Goal: Information Seeking & Learning: Learn about a topic

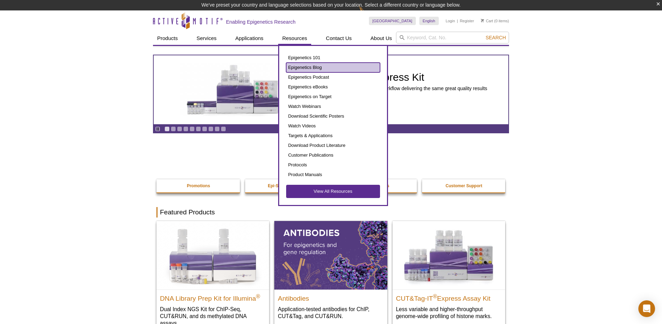
click at [305, 68] on link "Epigenetics Blog" at bounding box center [333, 68] width 94 height 10
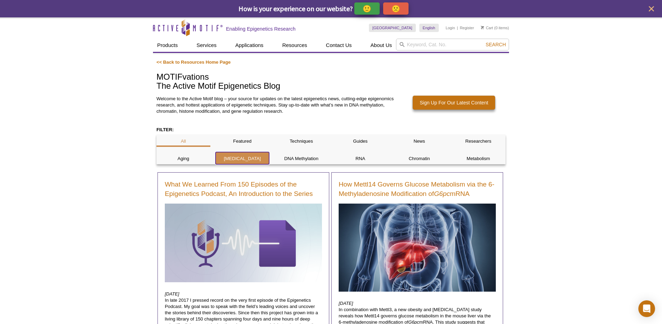
click at [240, 157] on p "[MEDICAL_DATA]" at bounding box center [243, 159] width 54 height 6
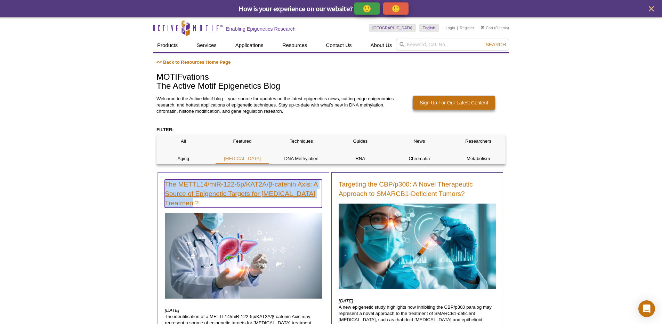
copy link "The METTL14/miR-122-5p/KAT2A/β-catenin Axis: A Source of Epigenetic Targets for…"
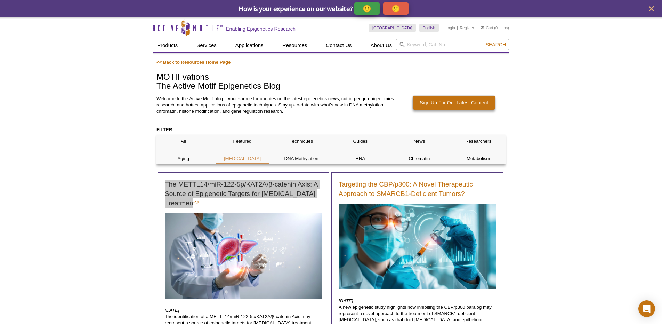
drag, startPoint x: 259, startPoint y: 191, endPoint x: 579, endPoint y: 1, distance: 371.6
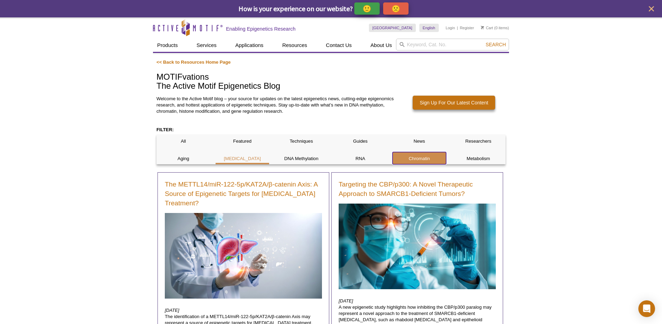
click at [403, 157] on p "Chromatin" at bounding box center [420, 159] width 54 height 6
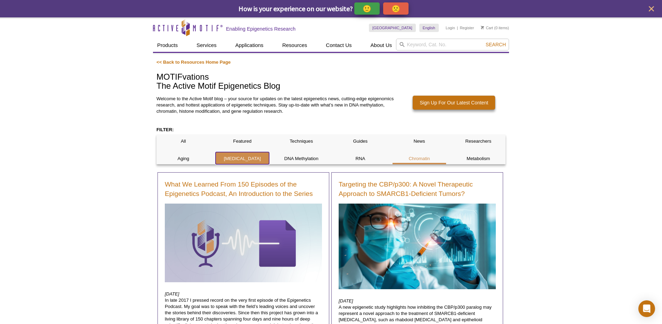
click at [247, 160] on p "[MEDICAL_DATA]" at bounding box center [243, 159] width 54 height 6
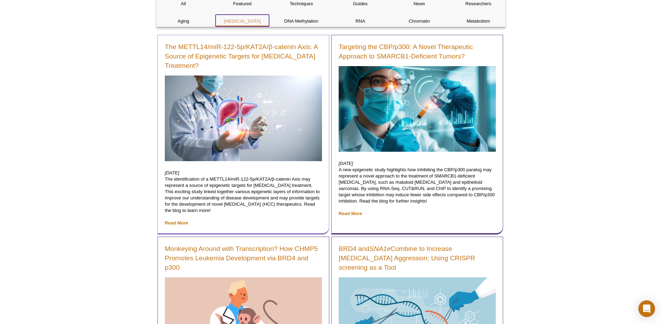
scroll to position [96, 0]
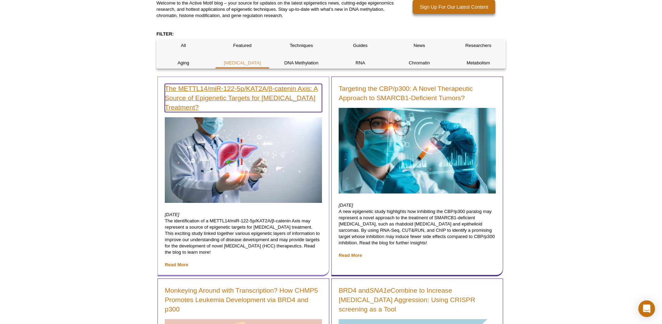
click at [236, 99] on link "The METTL14/miR-122-5p/KAT2A/β-catenin Axis: A Source of Epigenetic Targets for…" at bounding box center [243, 98] width 157 height 28
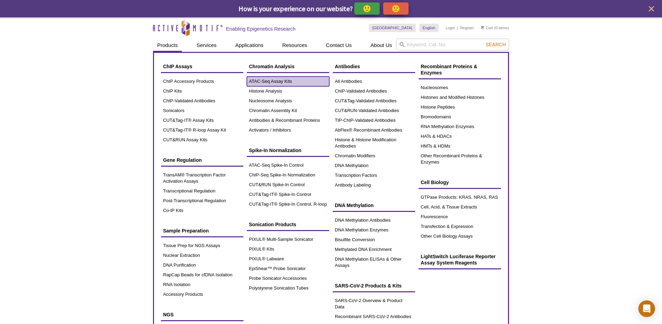
click at [258, 81] on link "ATAC-Seq Assay Kits" at bounding box center [288, 82] width 82 height 10
